Goal: Transaction & Acquisition: Purchase product/service

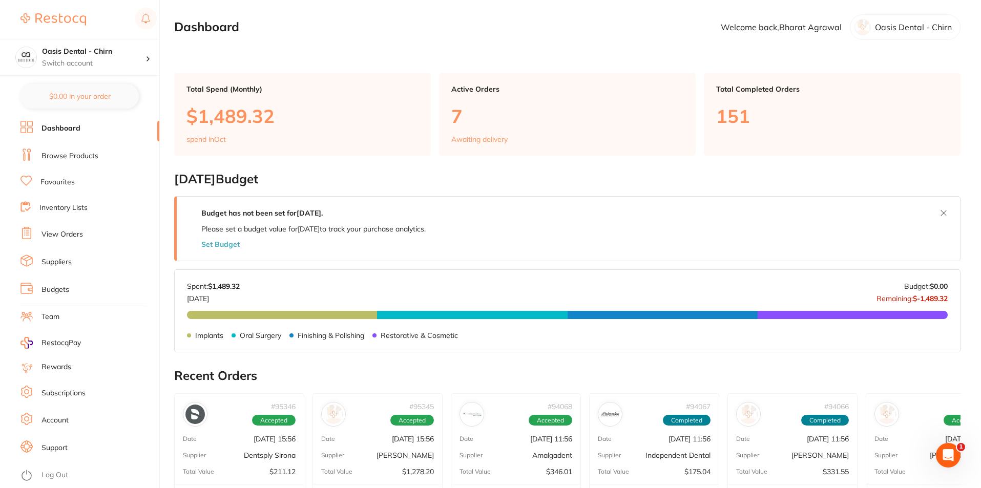
drag, startPoint x: 71, startPoint y: 160, endPoint x: 97, endPoint y: 147, distance: 29.3
click at [70, 158] on link "Browse Products" at bounding box center [69, 156] width 57 height 10
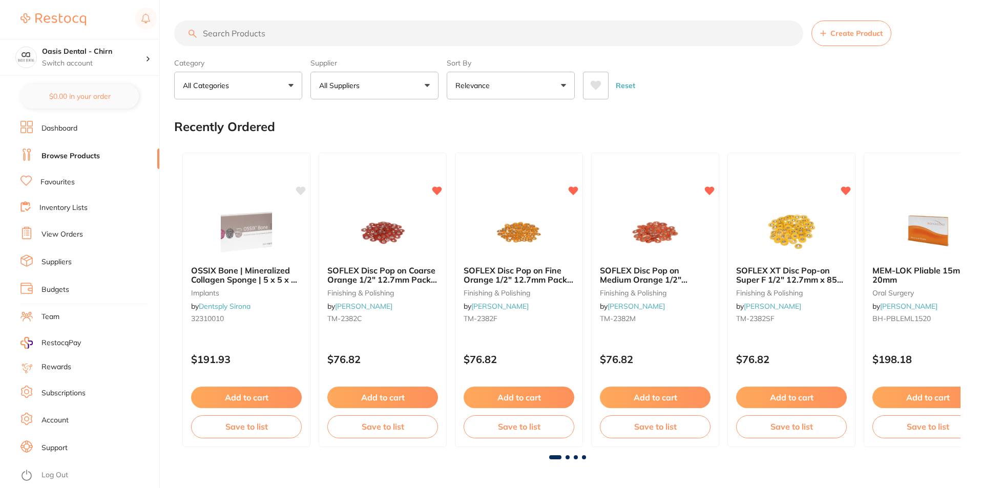
click at [234, 33] on input "search" at bounding box center [488, 33] width 629 height 26
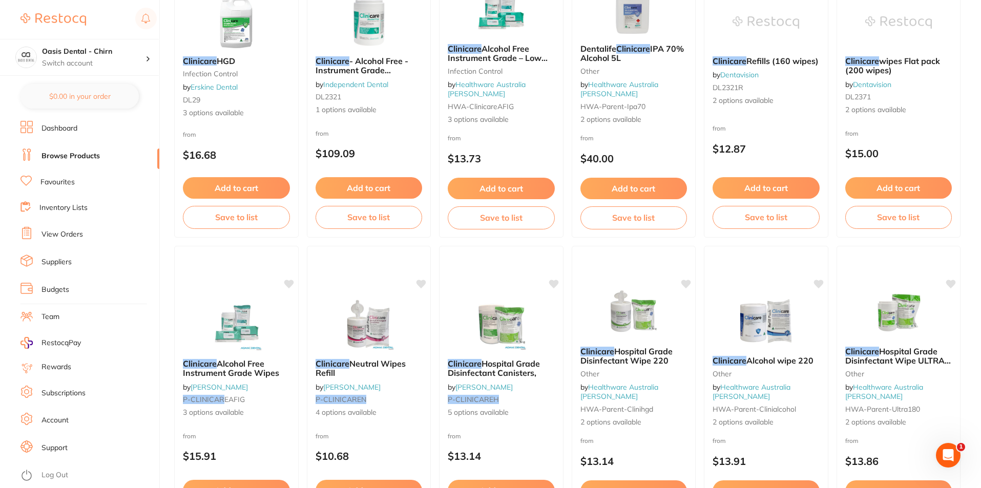
scroll to position [205, 0]
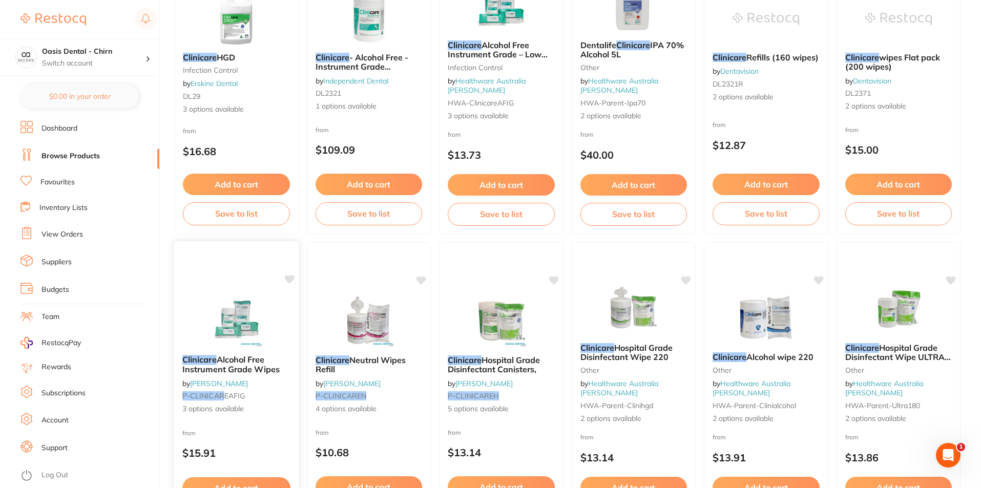
click at [239, 325] on img at bounding box center [236, 321] width 67 height 52
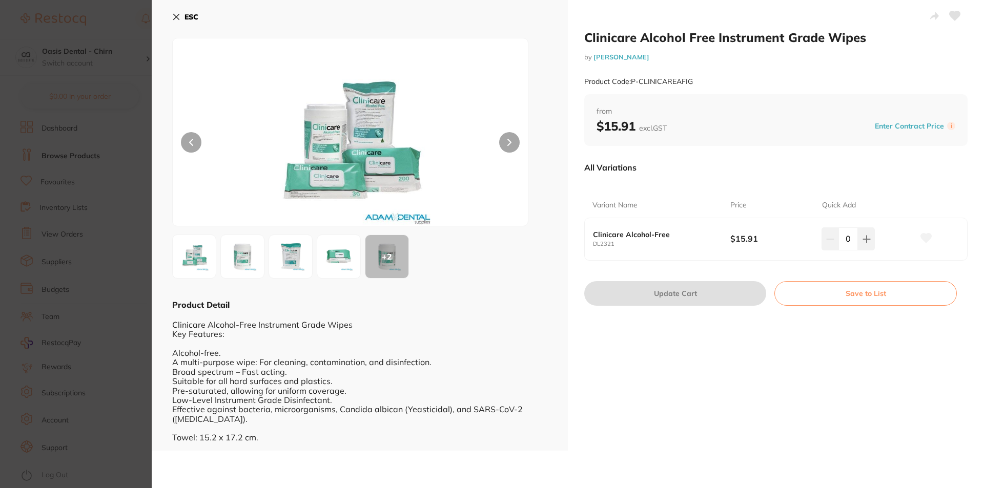
drag, startPoint x: 176, startPoint y: 15, endPoint x: 560, endPoint y: 235, distance: 441.9
click at [177, 15] on icon at bounding box center [176, 17] width 8 height 8
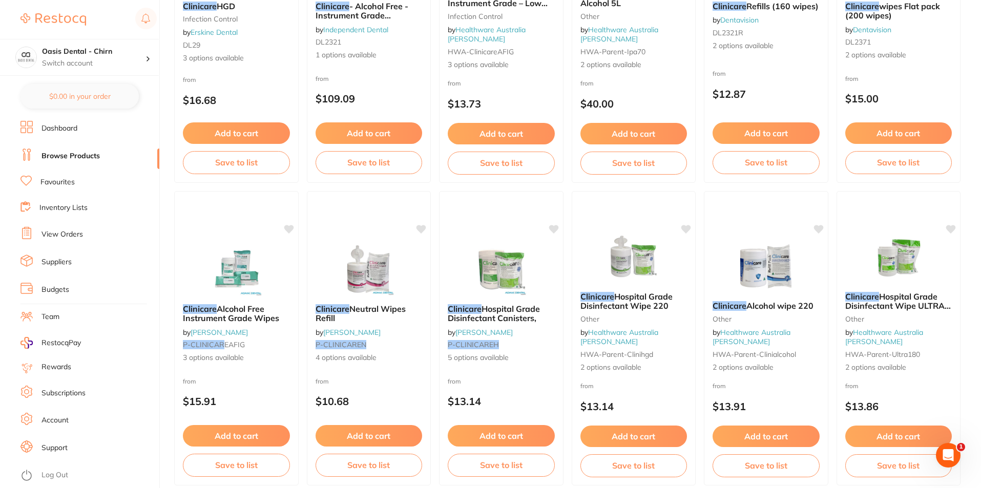
scroll to position [102, 0]
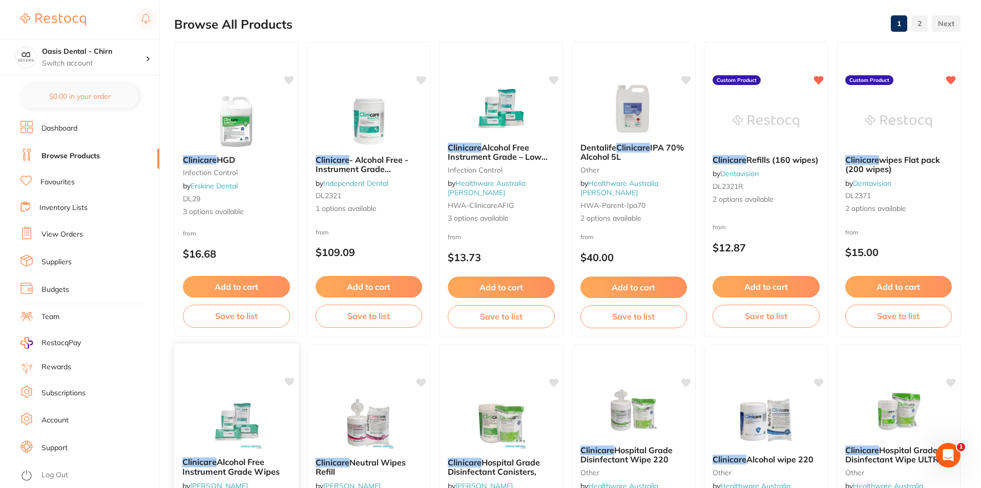
click at [241, 414] on img at bounding box center [236, 424] width 67 height 52
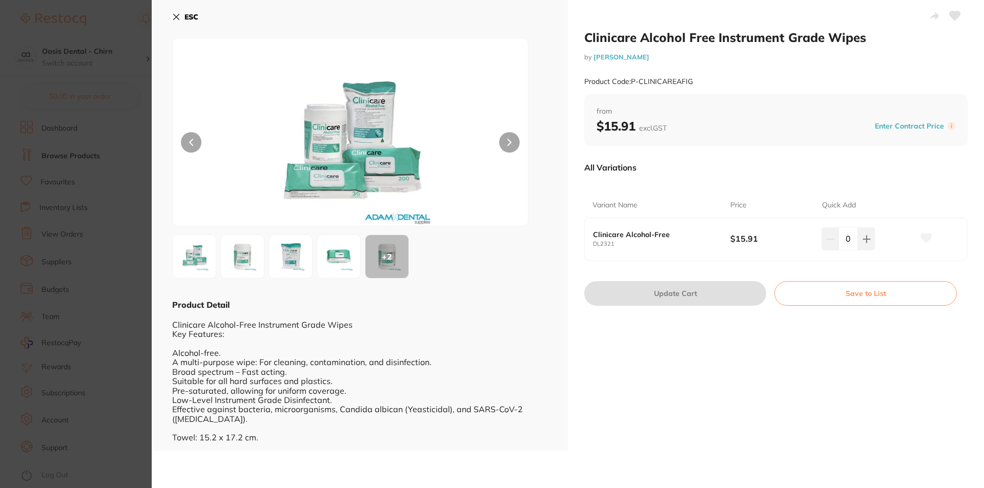
click at [174, 18] on icon at bounding box center [176, 17] width 8 height 8
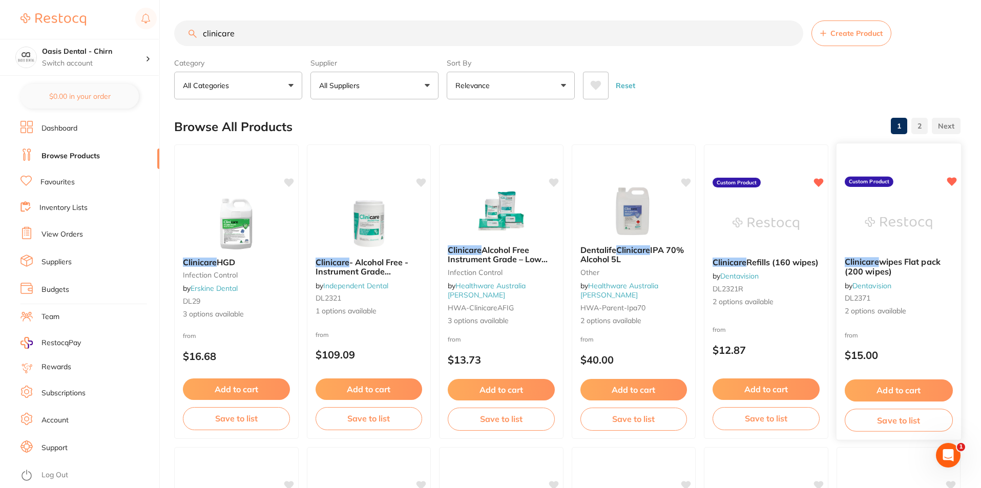
click at [900, 216] on img at bounding box center [898, 223] width 67 height 52
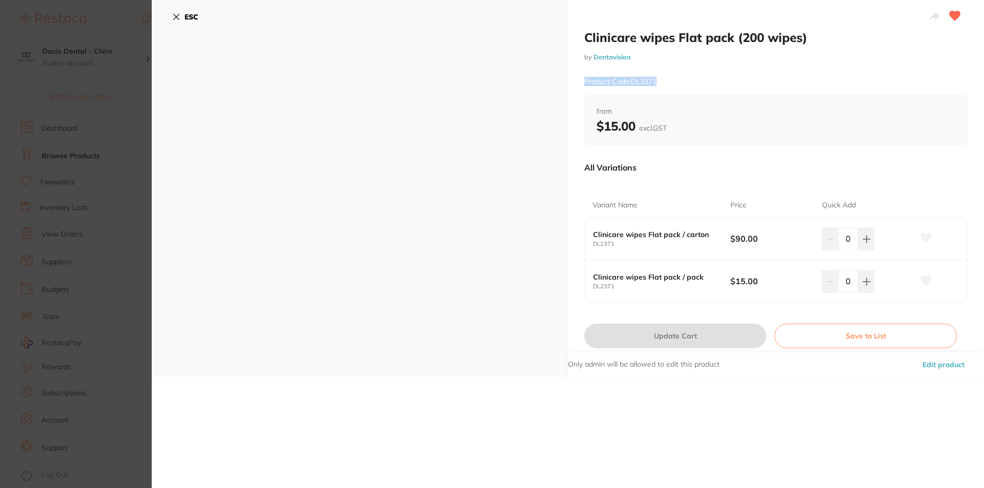
drag, startPoint x: 582, startPoint y: 82, endPoint x: 668, endPoint y: 81, distance: 85.0
click at [682, 83] on div "Product Code: DL2371" at bounding box center [775, 81] width 383 height 25
copy small "Product Code: DL2371"
click at [707, 73] on div "Product Code: DL2371" at bounding box center [775, 81] width 383 height 25
drag, startPoint x: 644, startPoint y: 237, endPoint x: 693, endPoint y: 258, distance: 53.2
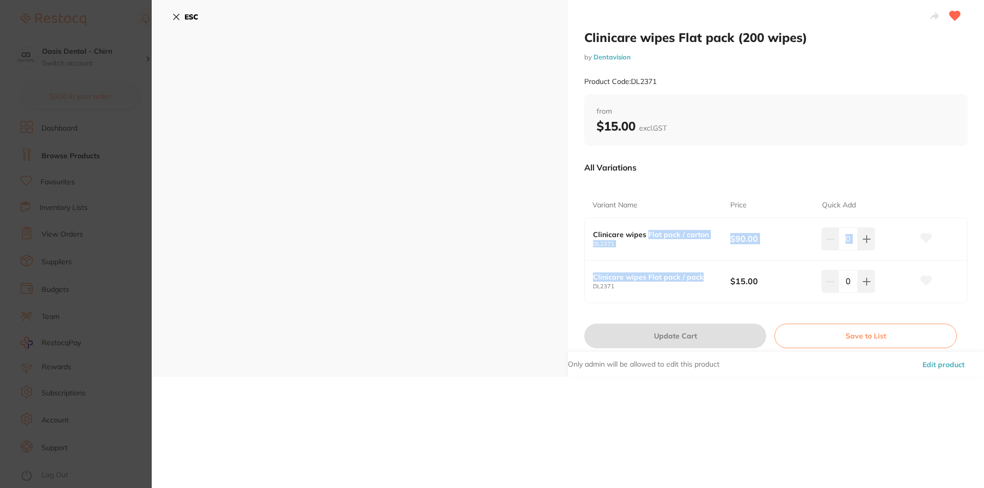
click at [697, 264] on div "Clinicare wipes Flat pack / carton DL2371 $90.00 0 Clinicare wipes Flat pack / …" at bounding box center [775, 261] width 383 height 86
click at [687, 244] on small "DL2371" at bounding box center [661, 244] width 137 height 7
drag, startPoint x: 633, startPoint y: 85, endPoint x: 659, endPoint y: 90, distance: 27.0
click at [659, 90] on div "Product Code: DL2371" at bounding box center [775, 81] width 383 height 25
copy small "DL2371"
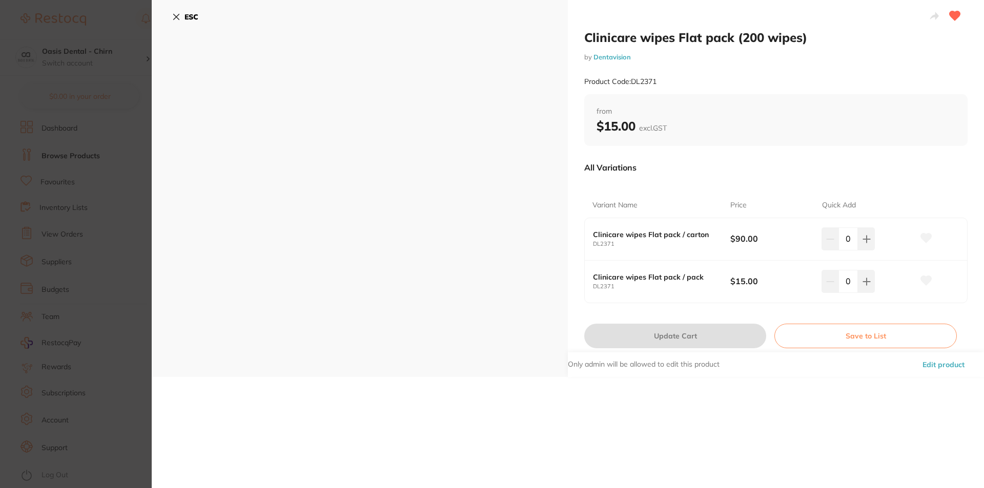
click at [929, 147] on div "All Variations Variant Name Price Quick Add Clinicare wipes Flat pack / carton …" at bounding box center [775, 231] width 383 height 170
click at [169, 18] on div "ESC" at bounding box center [360, 188] width 416 height 377
click at [174, 17] on icon at bounding box center [176, 17] width 8 height 8
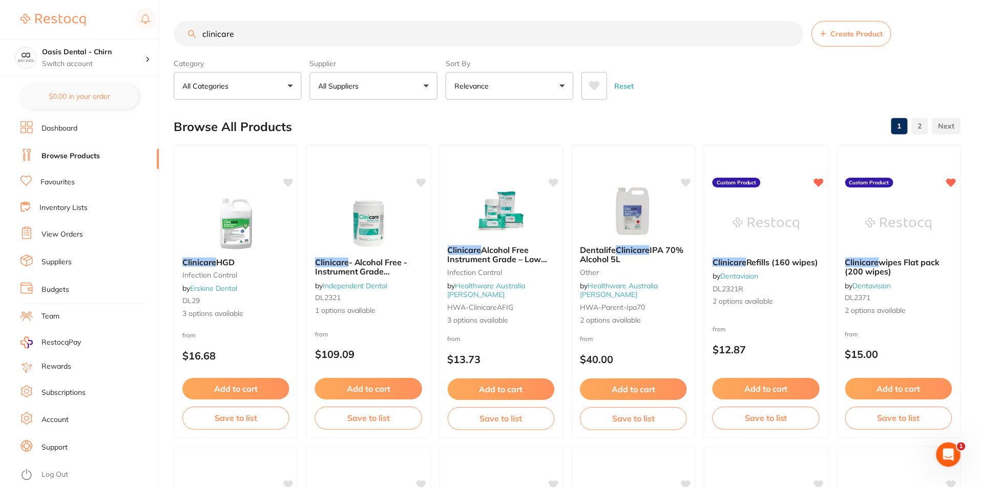
scroll to position [1, 0]
click at [510, 225] on img at bounding box center [501, 210] width 67 height 52
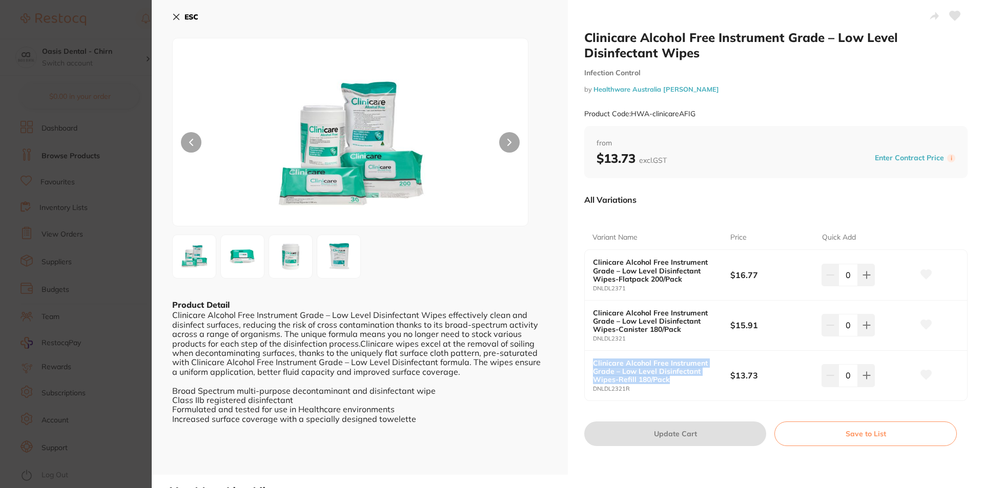
drag, startPoint x: 591, startPoint y: 360, endPoint x: 681, endPoint y: 378, distance: 92.5
click at [681, 378] on div "Clinicare Alcohol Free Instrument Grade – Low Level Disinfectant Wipes-Refill 1…" at bounding box center [776, 376] width 382 height 50
copy b "Clinicare Alcohol Free Instrument Grade – Low Level Disinfectant Wipes-Refill 1…"
click at [174, 11] on button "ESC" at bounding box center [185, 16] width 26 height 17
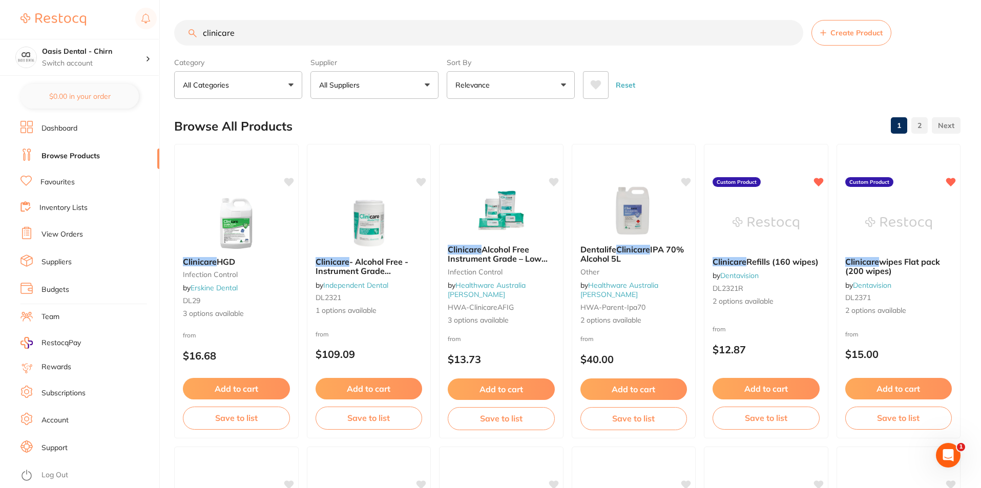
scroll to position [52, 0]
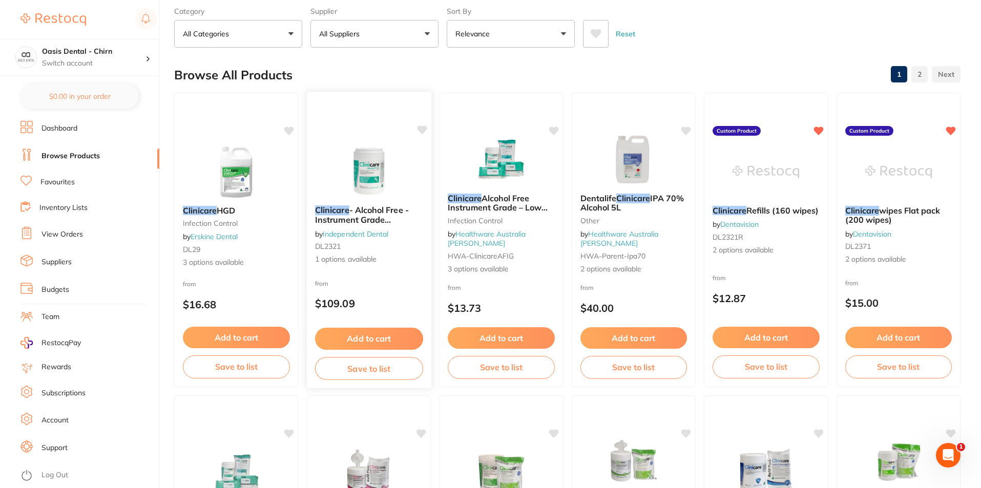
click at [367, 148] on img at bounding box center [368, 171] width 67 height 52
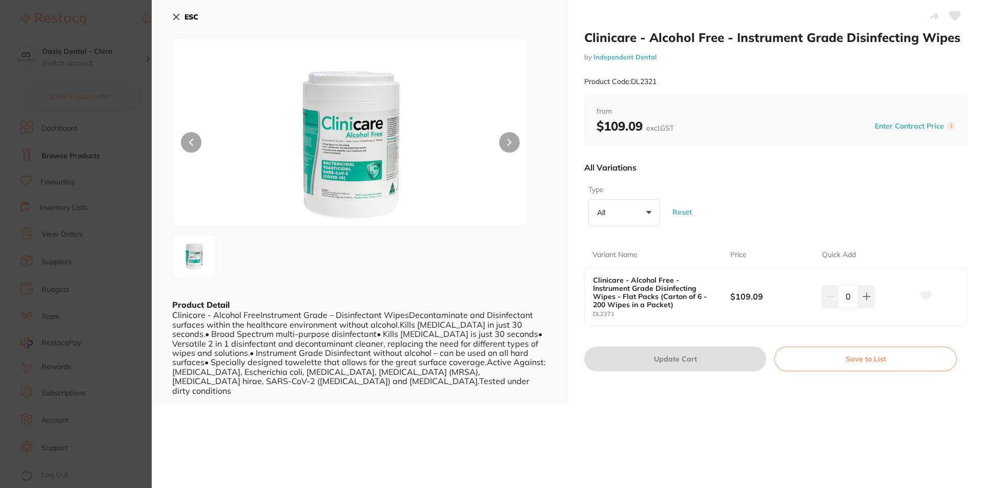
click at [177, 17] on icon at bounding box center [177, 17] width 6 height 6
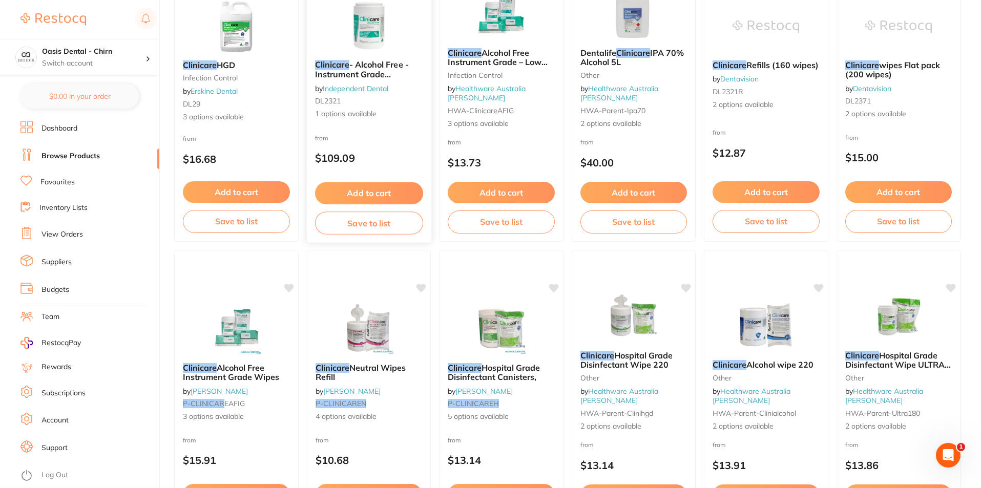
scroll to position [257, 0]
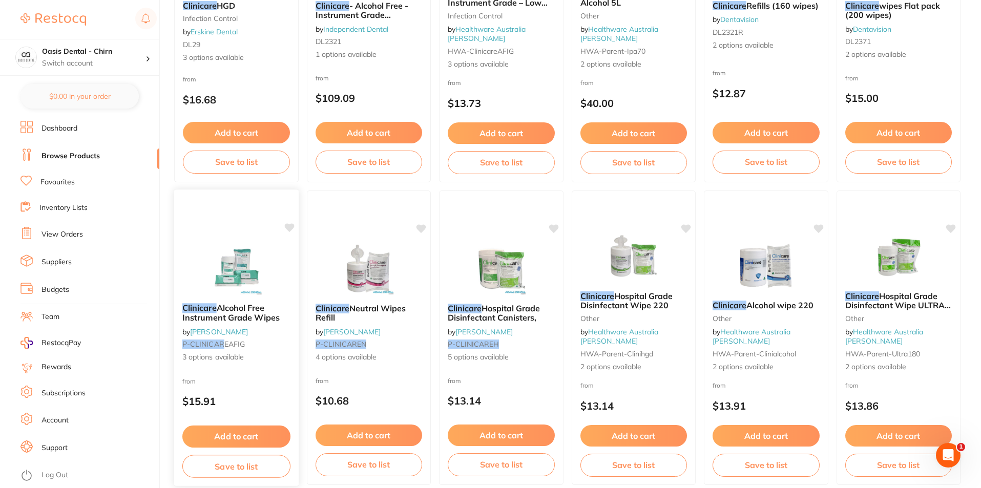
click at [246, 270] on img at bounding box center [236, 269] width 67 height 52
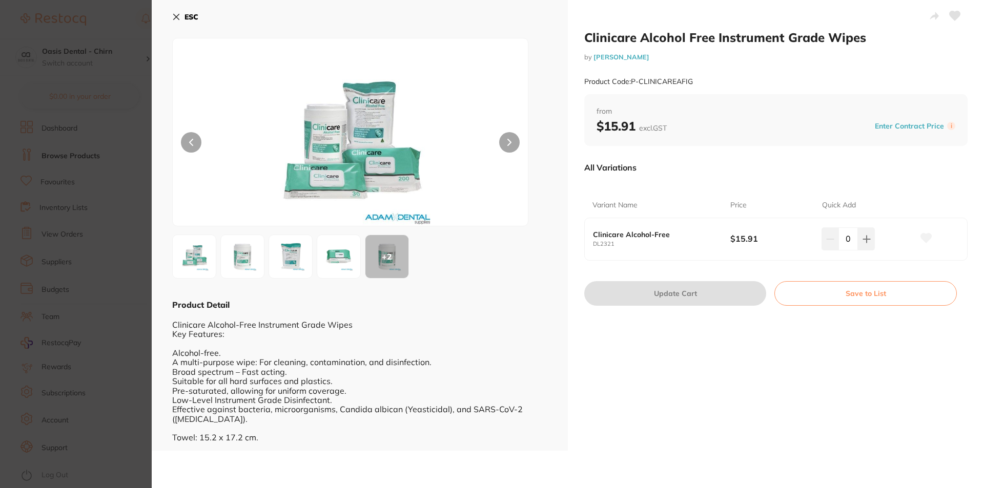
click at [179, 18] on icon at bounding box center [176, 17] width 8 height 8
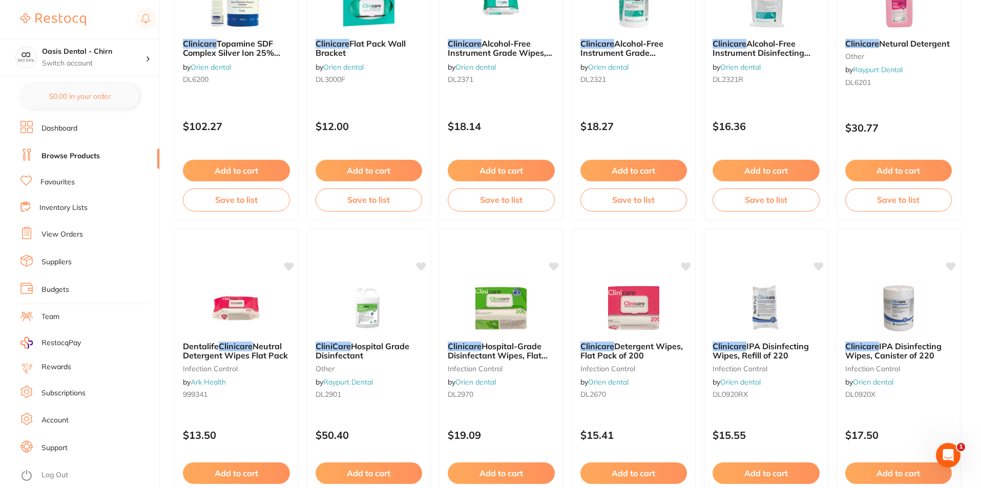
scroll to position [1332, 0]
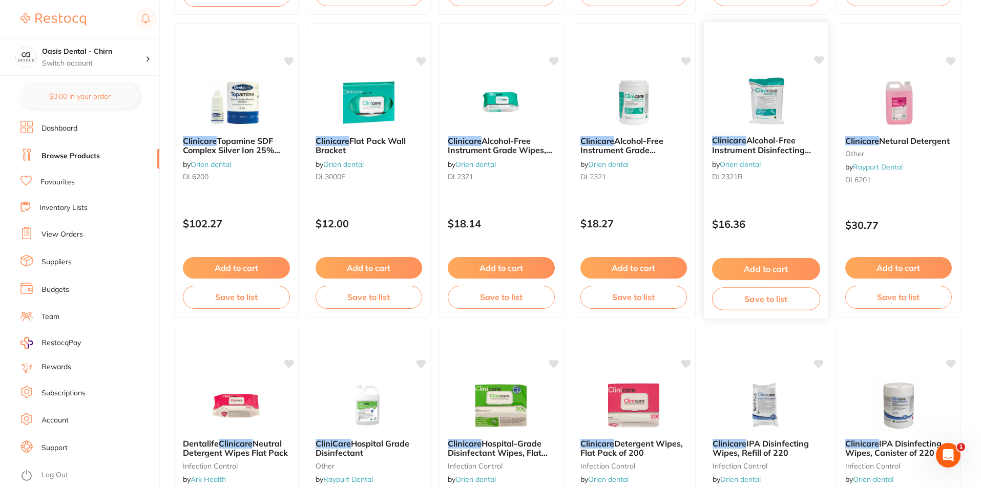
click at [762, 99] on img at bounding box center [766, 102] width 67 height 52
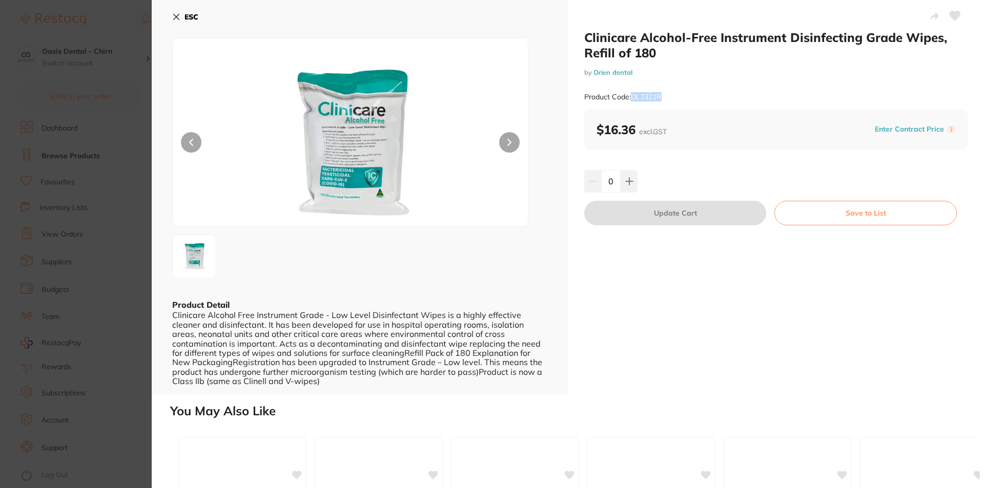
drag, startPoint x: 633, startPoint y: 95, endPoint x: 654, endPoint y: 95, distance: 21.5
click at [675, 102] on div "Product Code: DL2321R" at bounding box center [775, 97] width 383 height 25
copy small "DL2321R"
click at [184, 15] on button "ESC" at bounding box center [185, 16] width 26 height 17
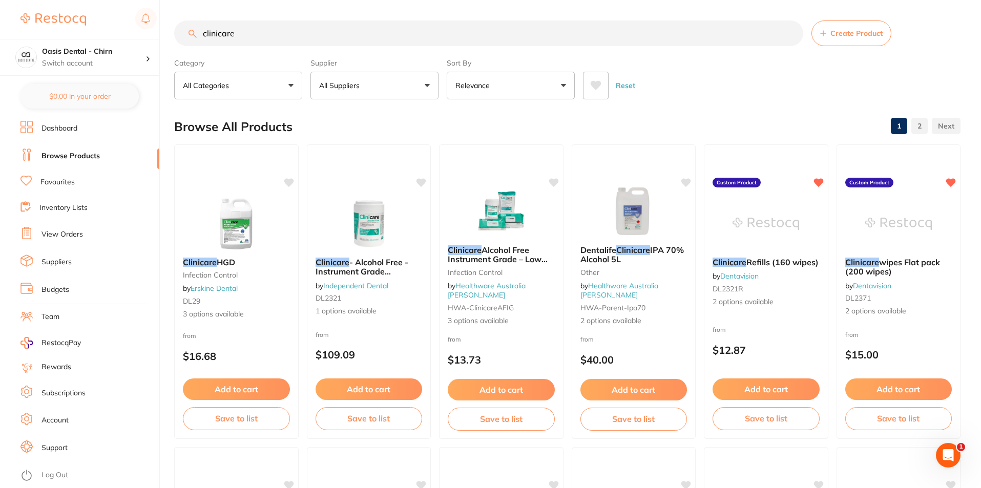
click at [258, 37] on input "clinicare" at bounding box center [488, 33] width 629 height 26
type input "c"
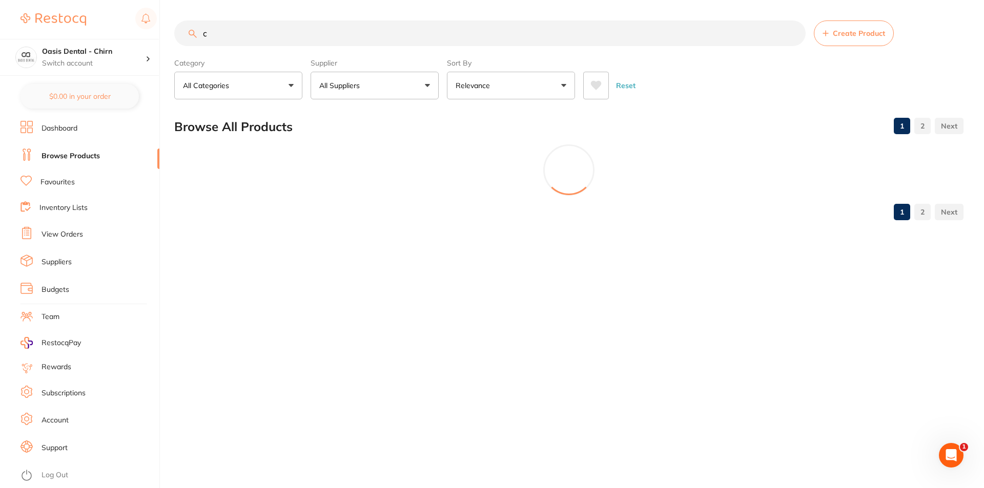
click at [230, 36] on input "c" at bounding box center [489, 33] width 631 height 26
paste input "DL2321R"
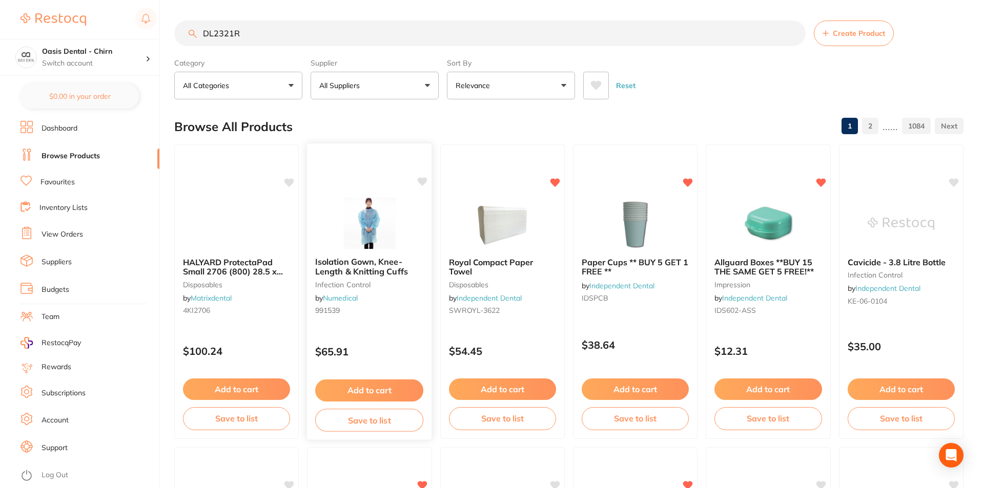
type input "DL2321R"
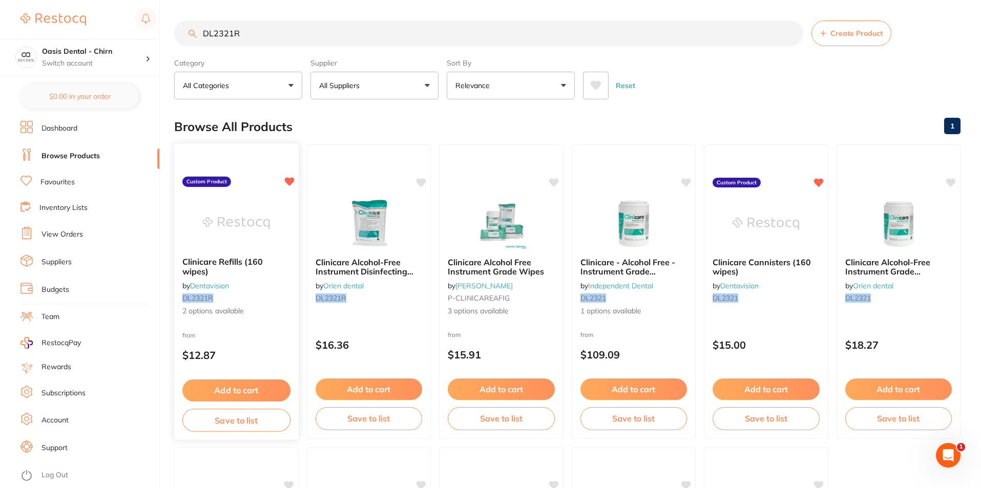
click at [254, 204] on img at bounding box center [236, 223] width 67 height 52
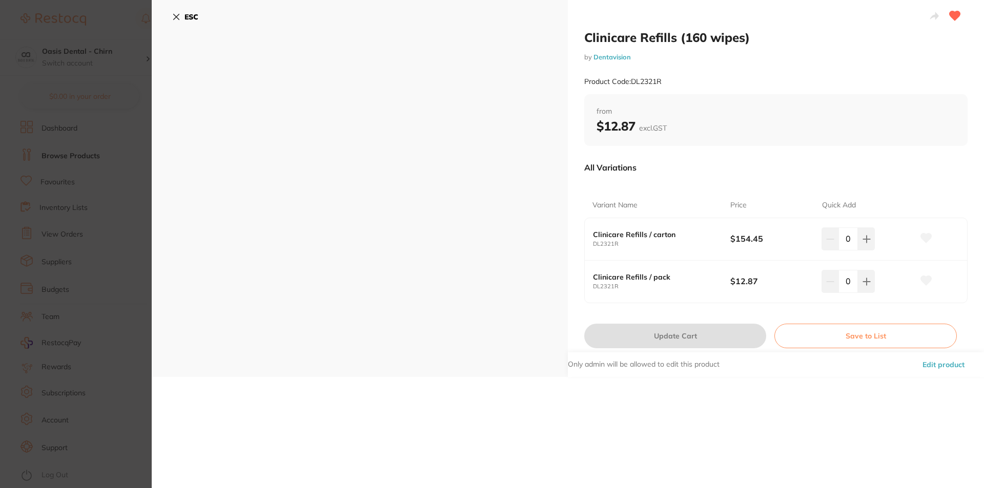
click at [921, 277] on icon at bounding box center [926, 280] width 11 height 9
click at [864, 282] on icon at bounding box center [866, 281] width 7 height 7
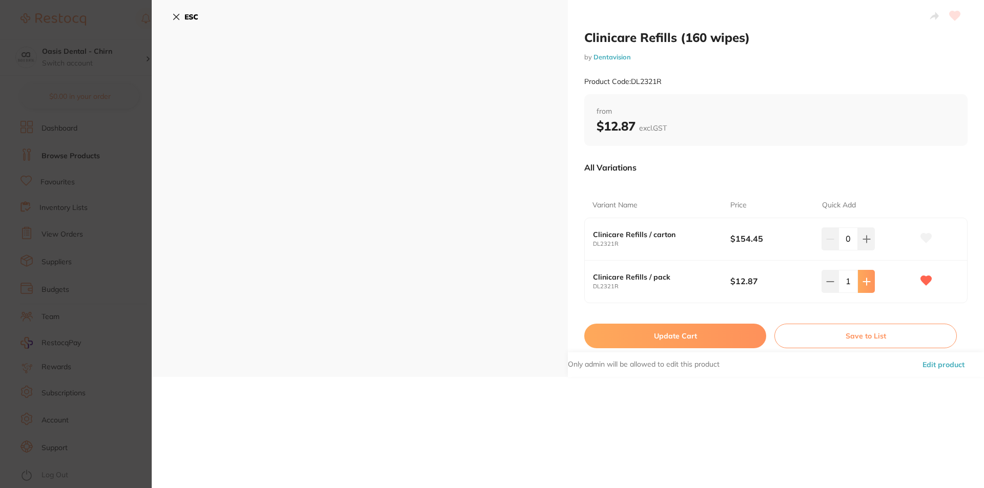
click at [864, 282] on icon at bounding box center [866, 281] width 7 height 7
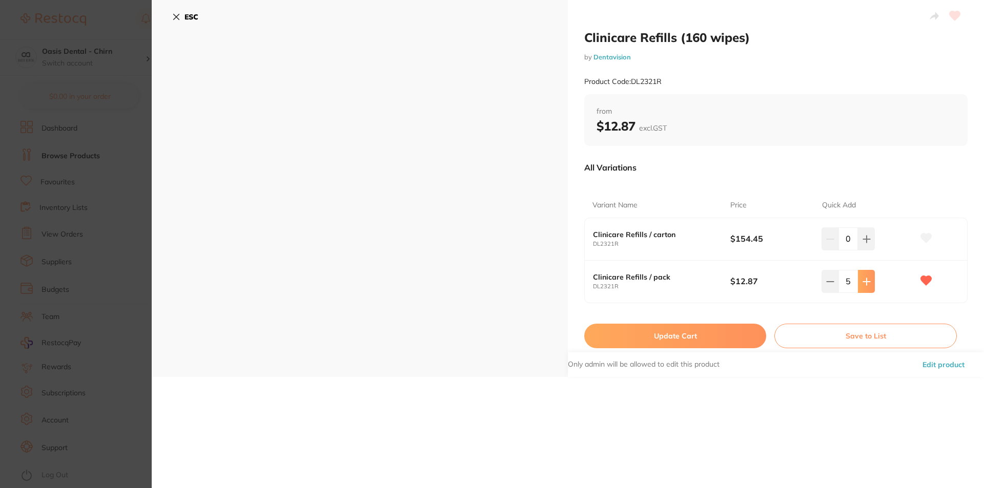
type input "6"
click at [686, 337] on button "Update Cart" at bounding box center [675, 336] width 182 height 25
checkbox input "false"
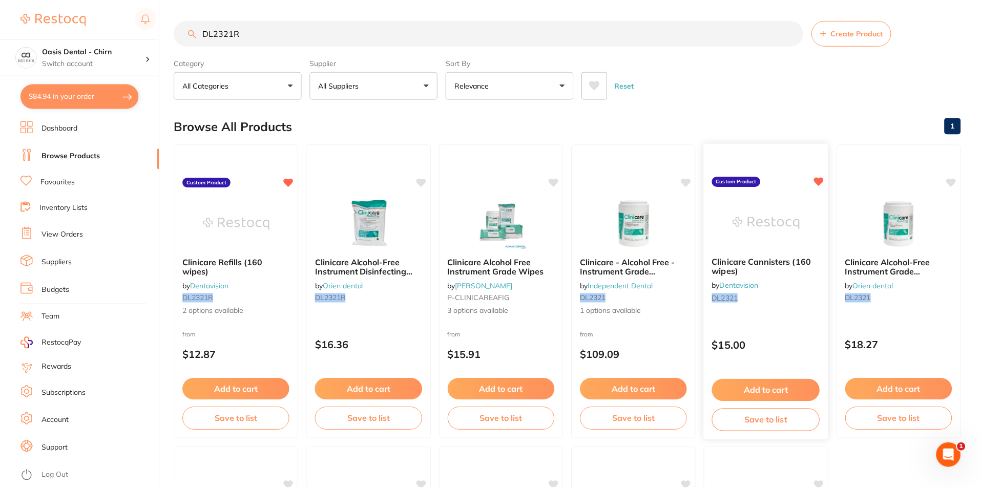
scroll to position [2, 0]
